Goal: Task Accomplishment & Management: Complete application form

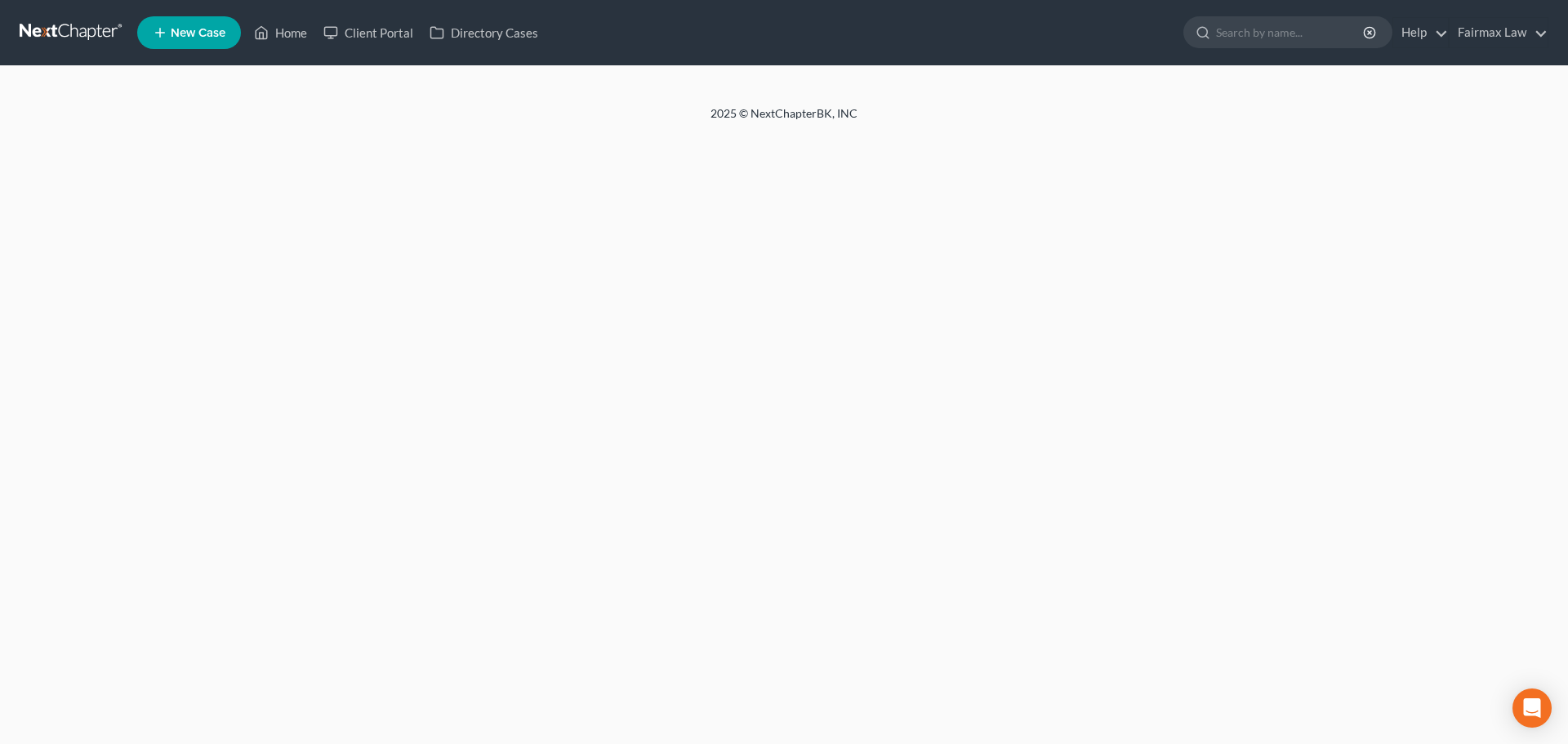
select select "0"
select select "2"
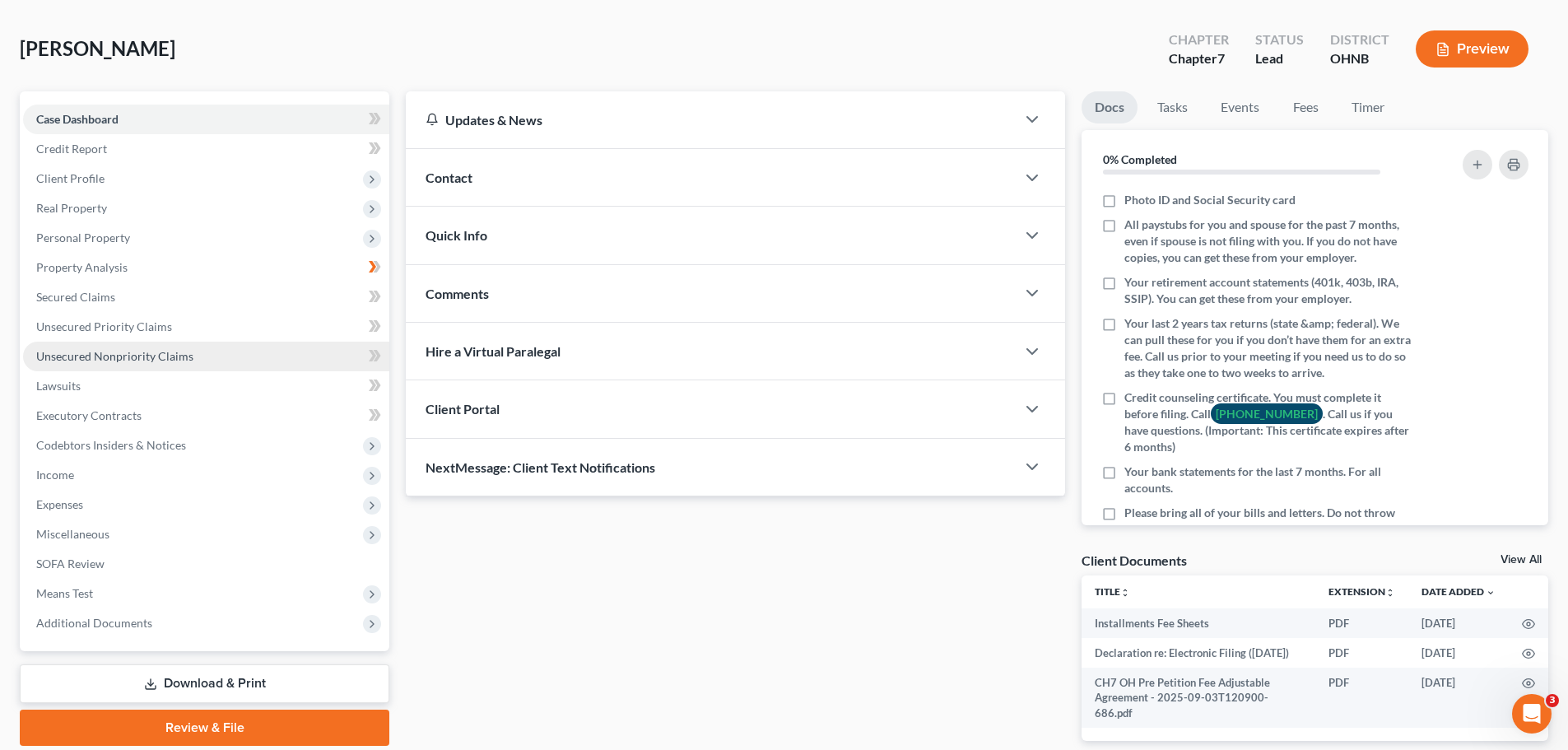
scroll to position [147, 0]
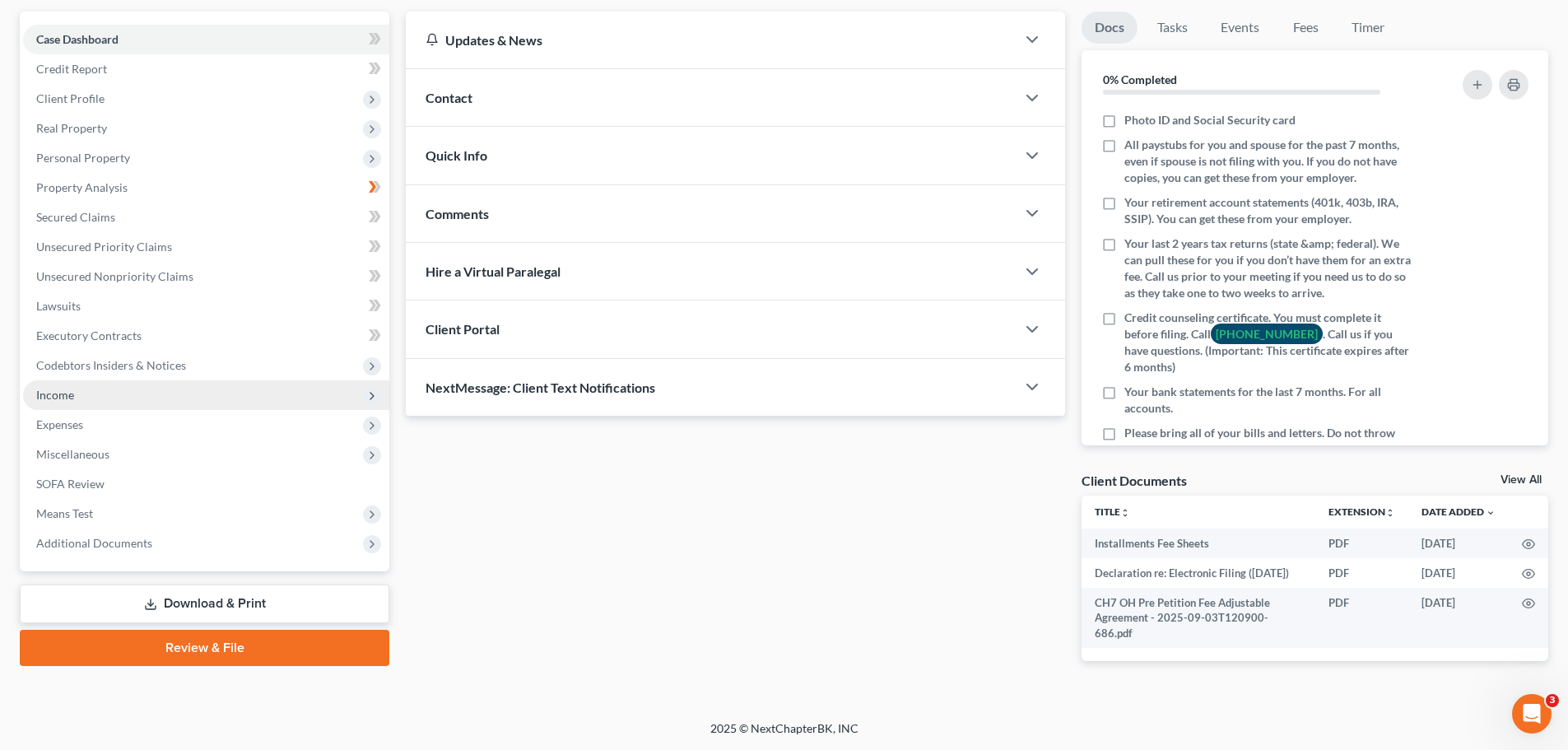
click at [74, 401] on span "Income" at bounding box center [54, 395] width 38 height 14
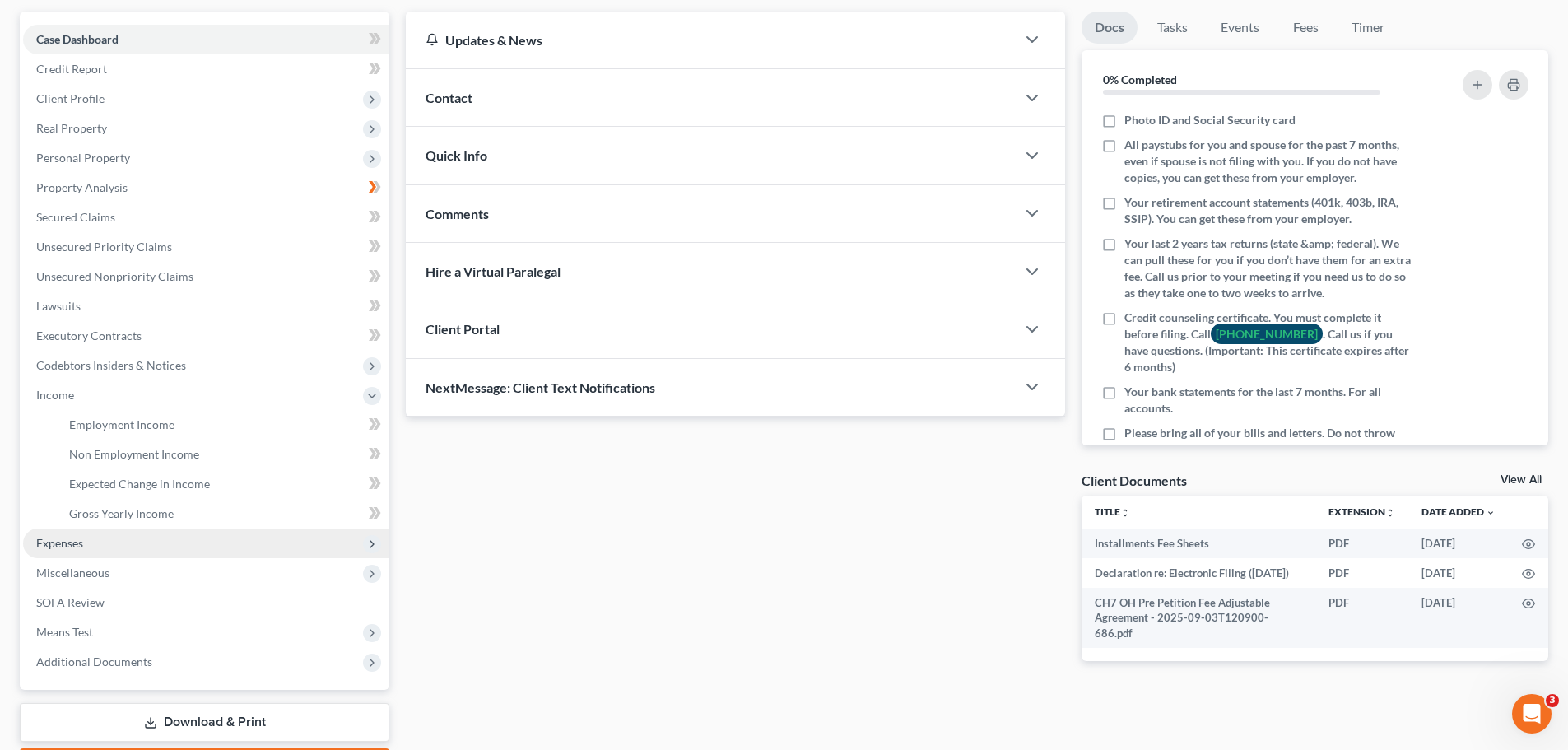
click at [72, 532] on span "Expenses" at bounding box center [207, 543] width 367 height 30
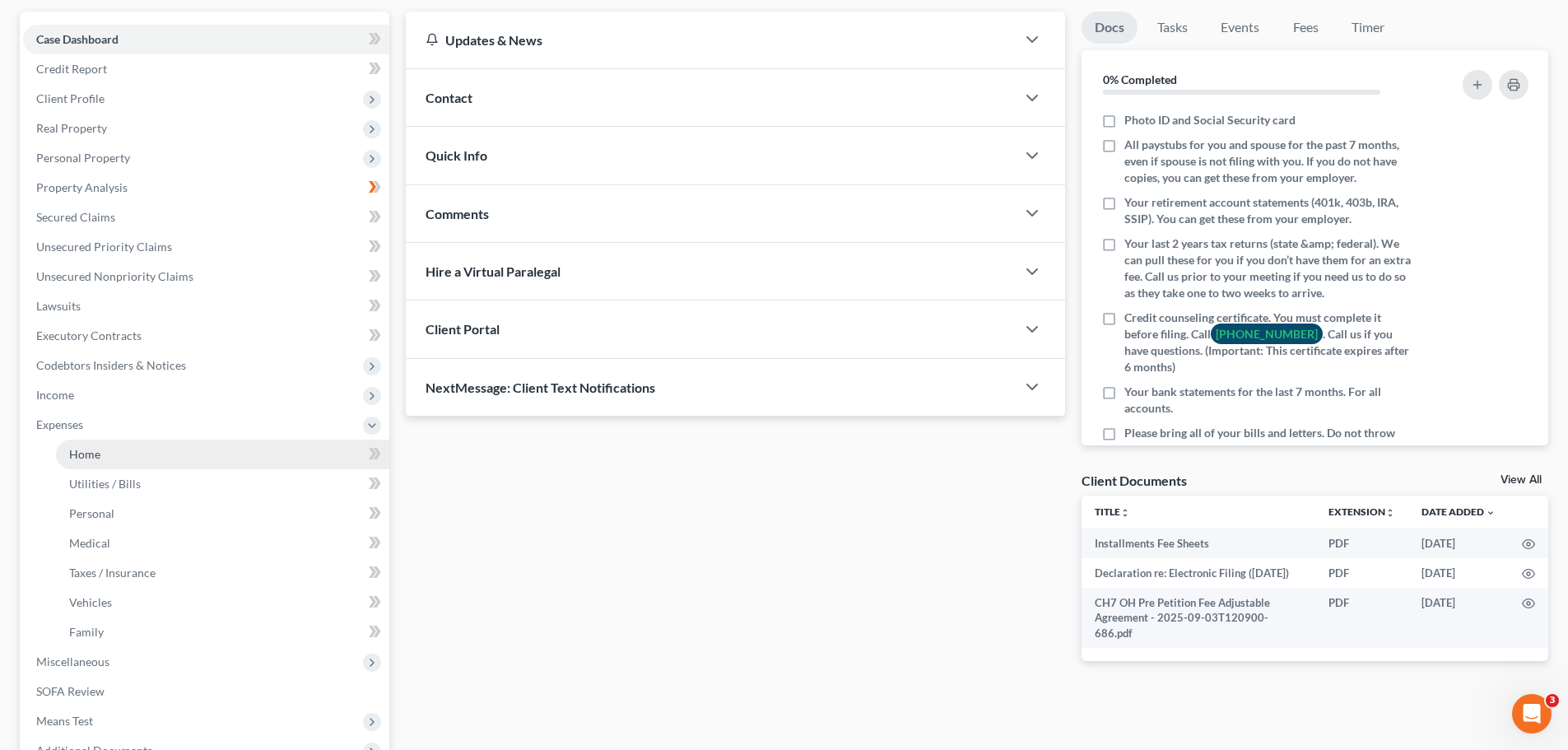
click at [80, 448] on span "Home" at bounding box center [84, 454] width 31 height 14
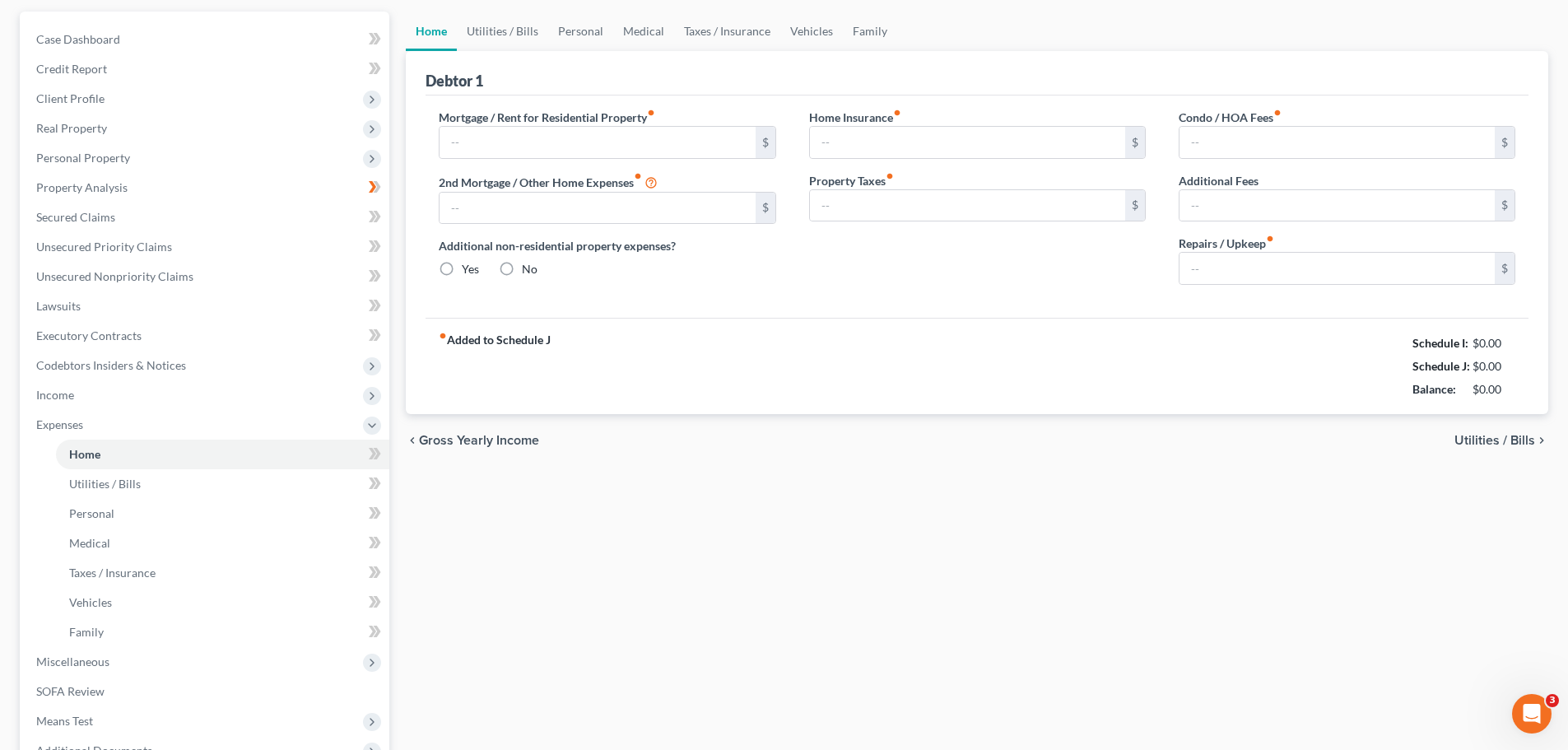
scroll to position [3, 0]
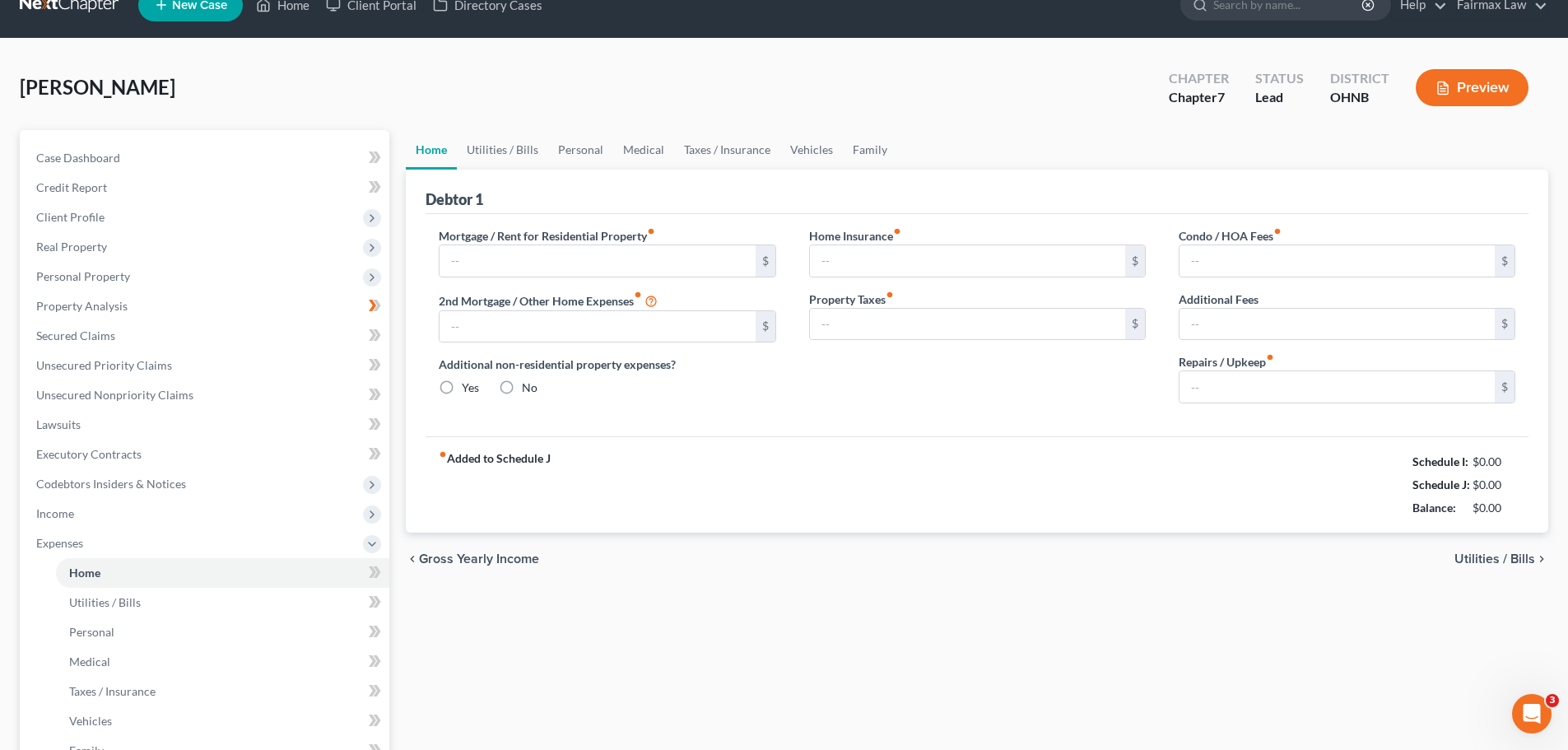
type input "875.00"
type input "0.00"
radio input "true"
type input "0.00"
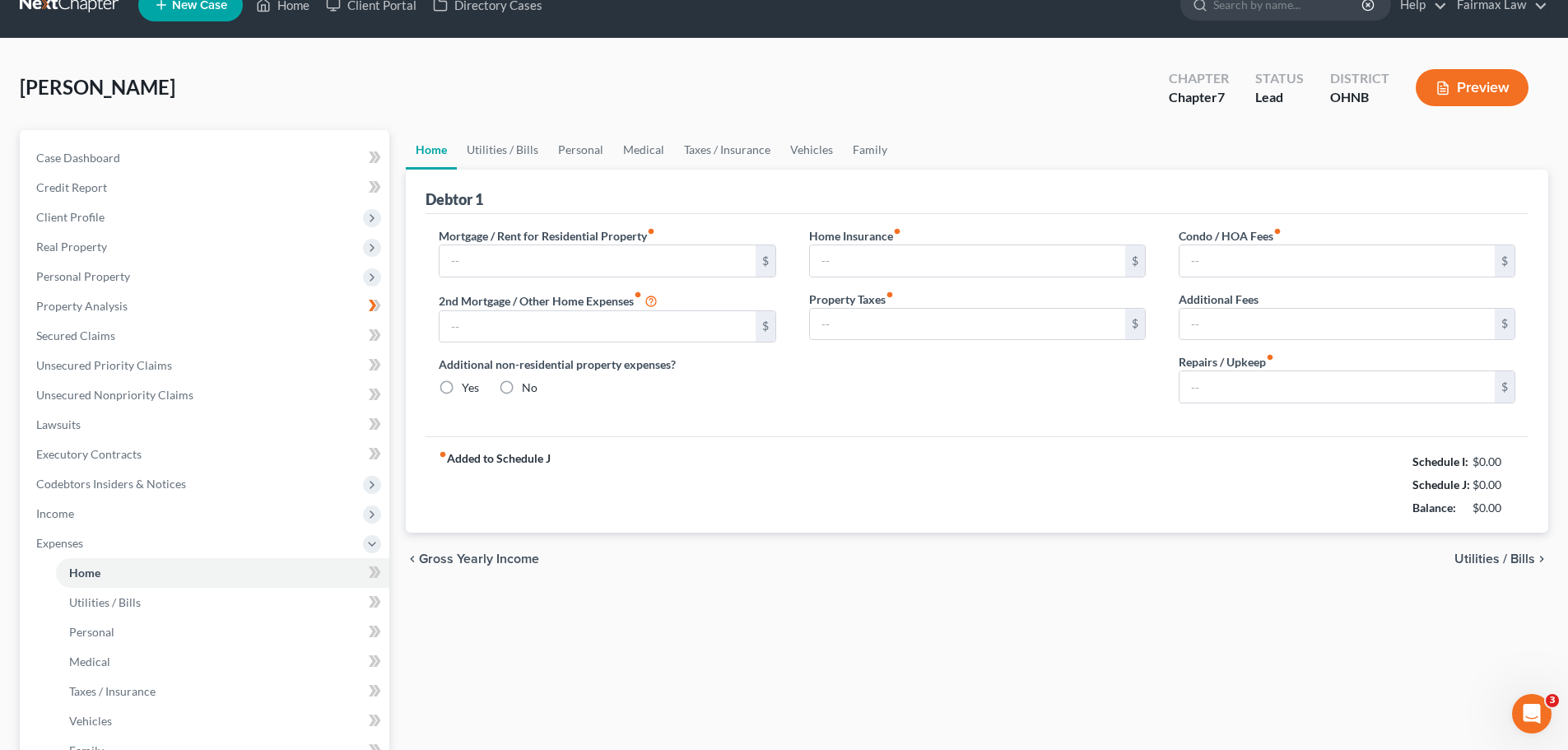
type input "0.00"
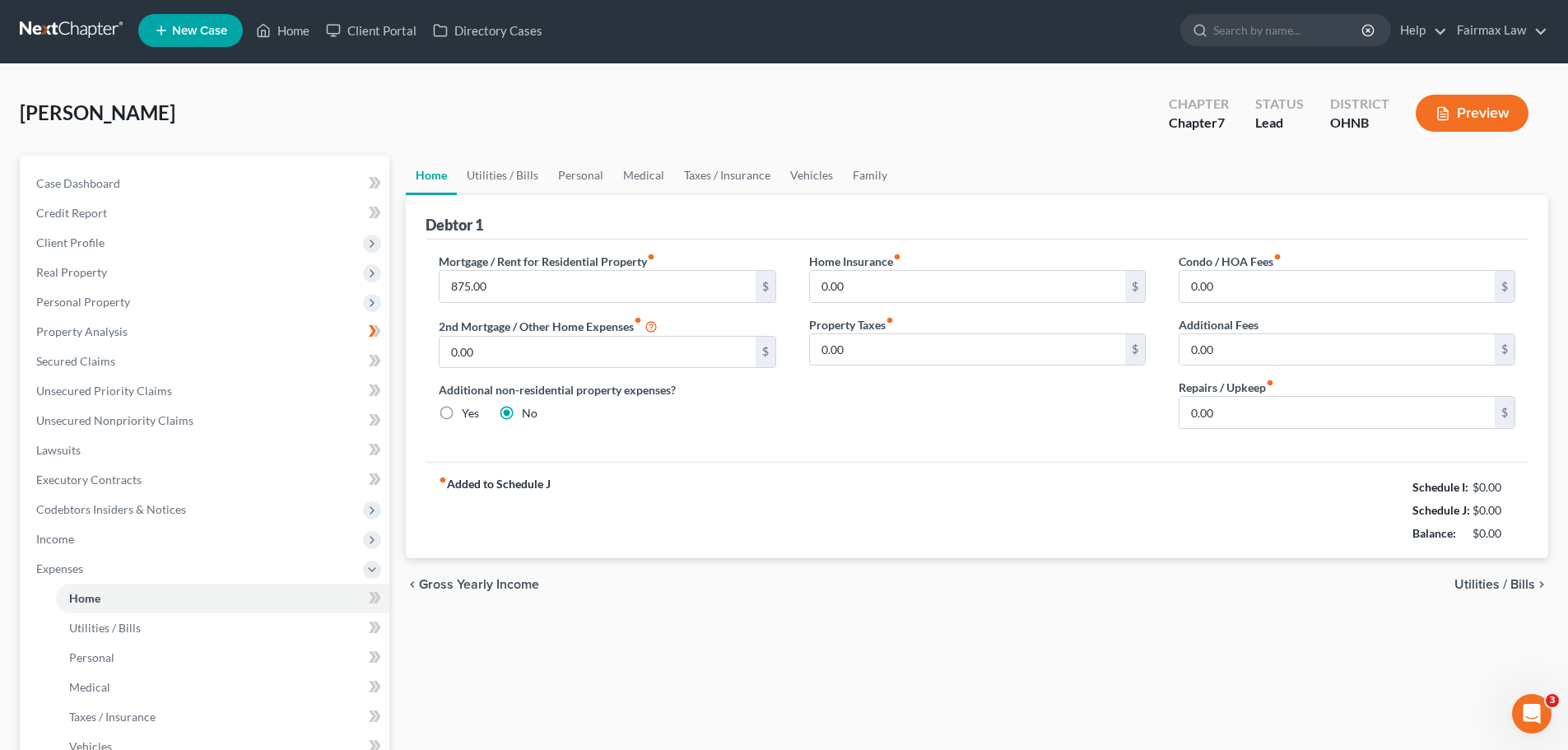
scroll to position [0, 0]
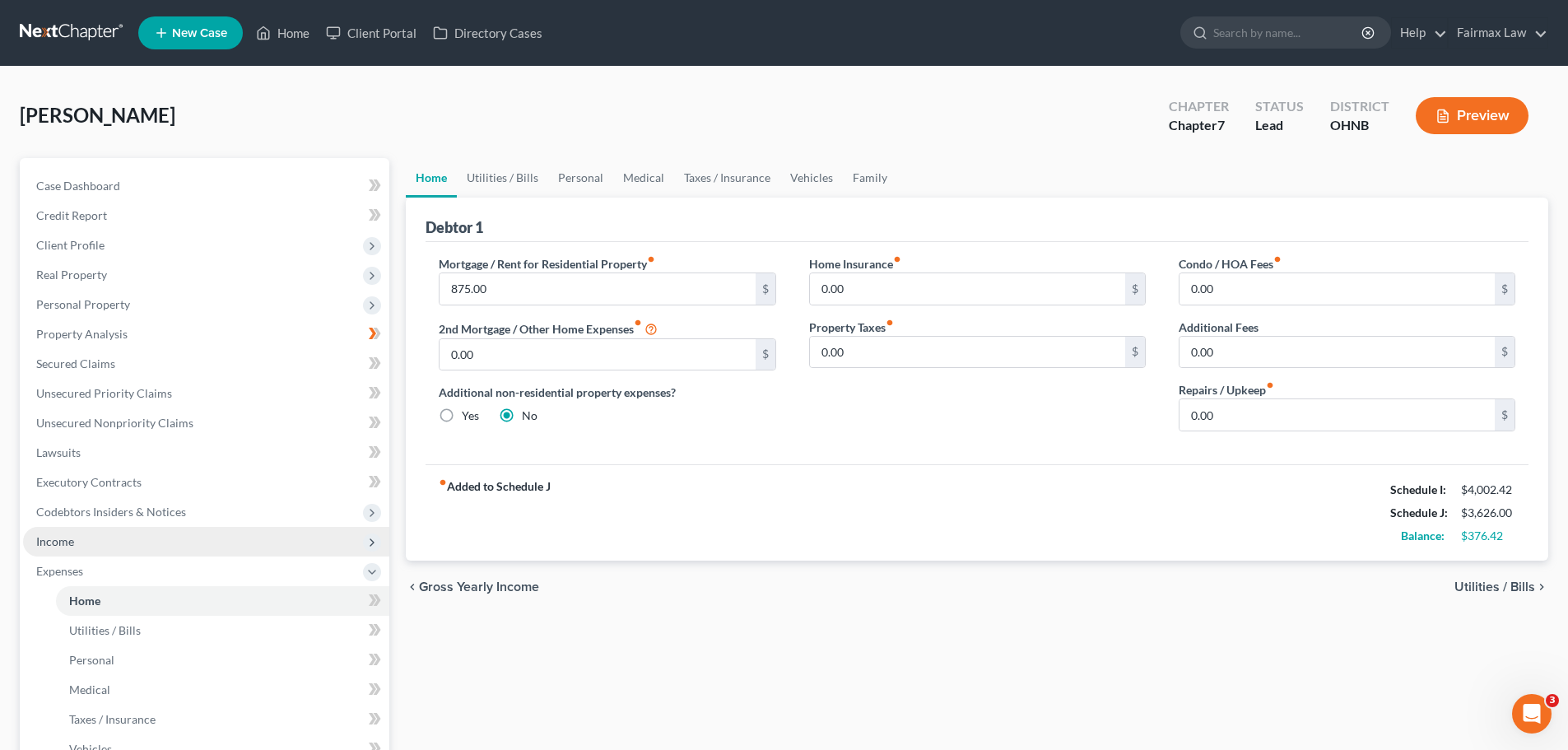
click at [114, 538] on span "Income" at bounding box center [207, 541] width 367 height 30
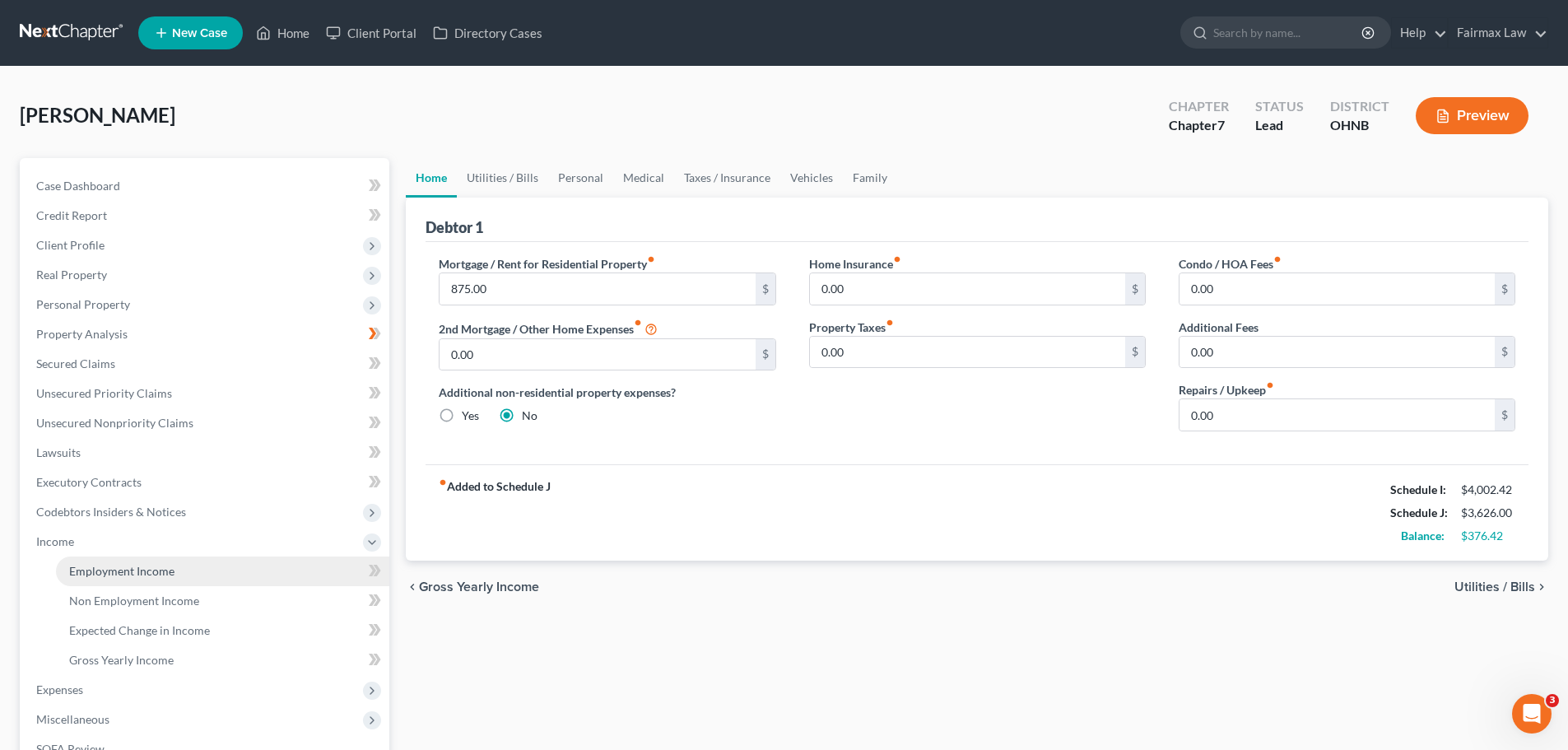
click at [134, 562] on link "Employment Income" at bounding box center [223, 571] width 334 height 30
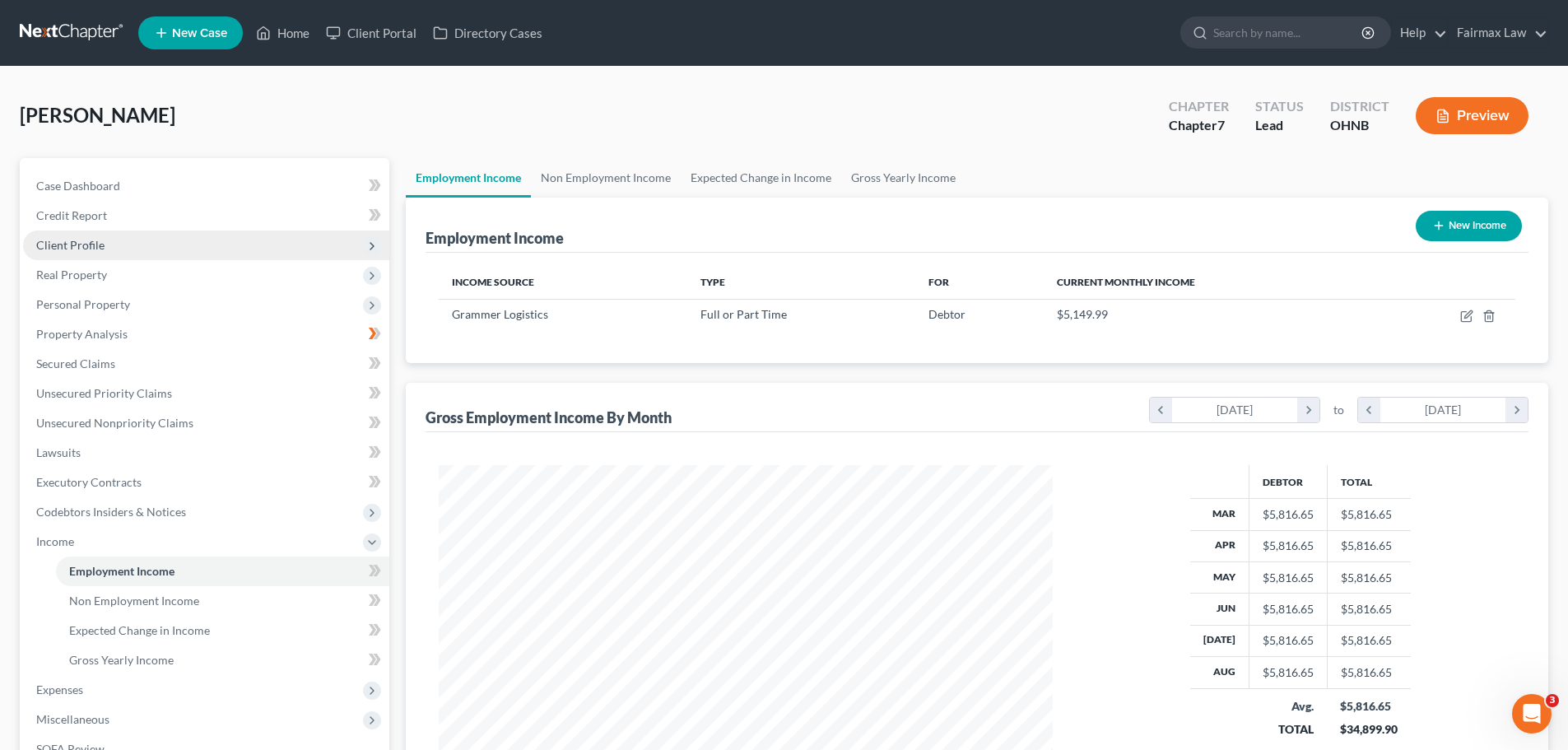
click at [84, 250] on span "Client Profile" at bounding box center [70, 245] width 68 height 14
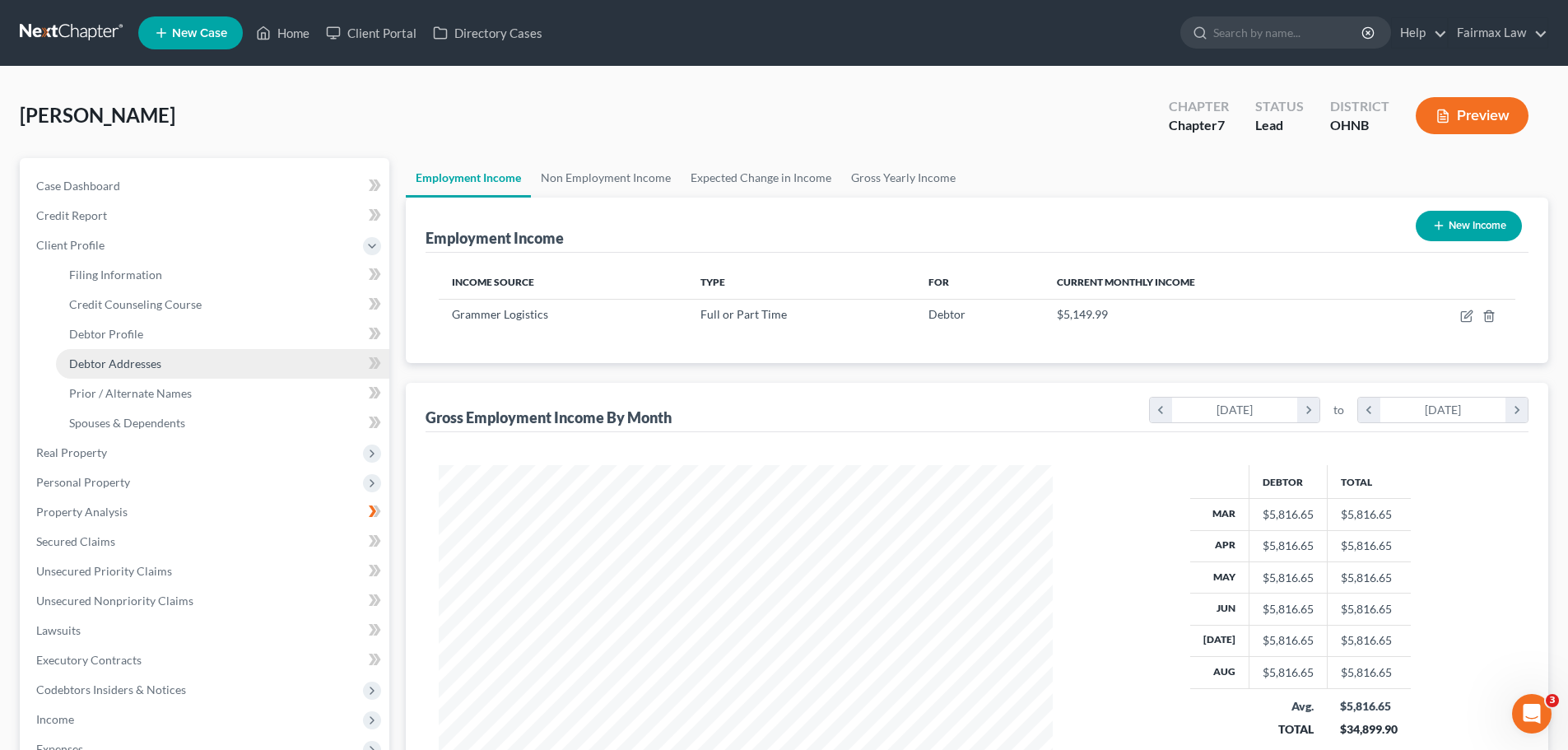
click at [105, 360] on span "Debtor Addresses" at bounding box center [114, 364] width 92 height 14
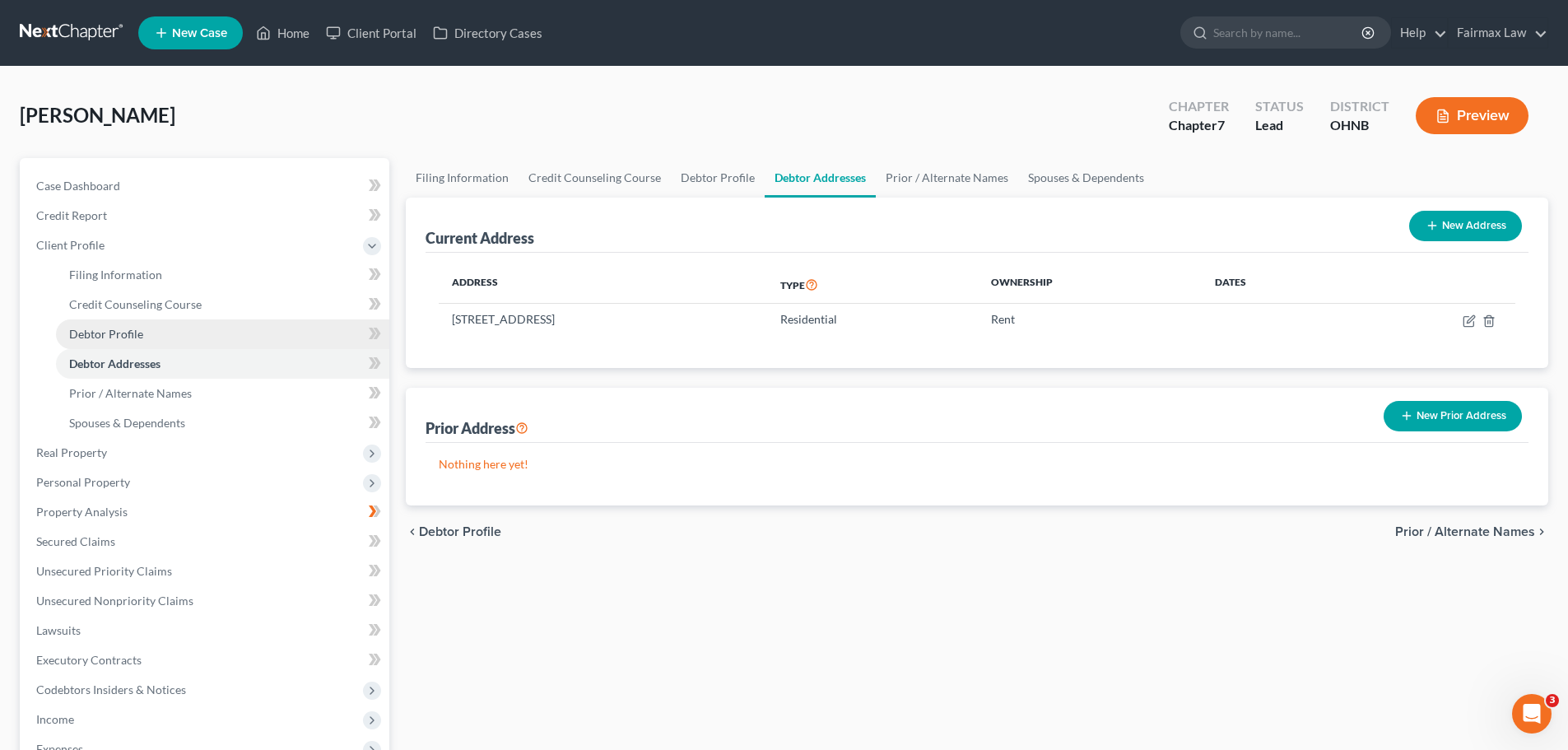
click at [111, 329] on span "Debtor Profile" at bounding box center [106, 334] width 74 height 14
select select "0"
